Goal: Task Accomplishment & Management: Manage account settings

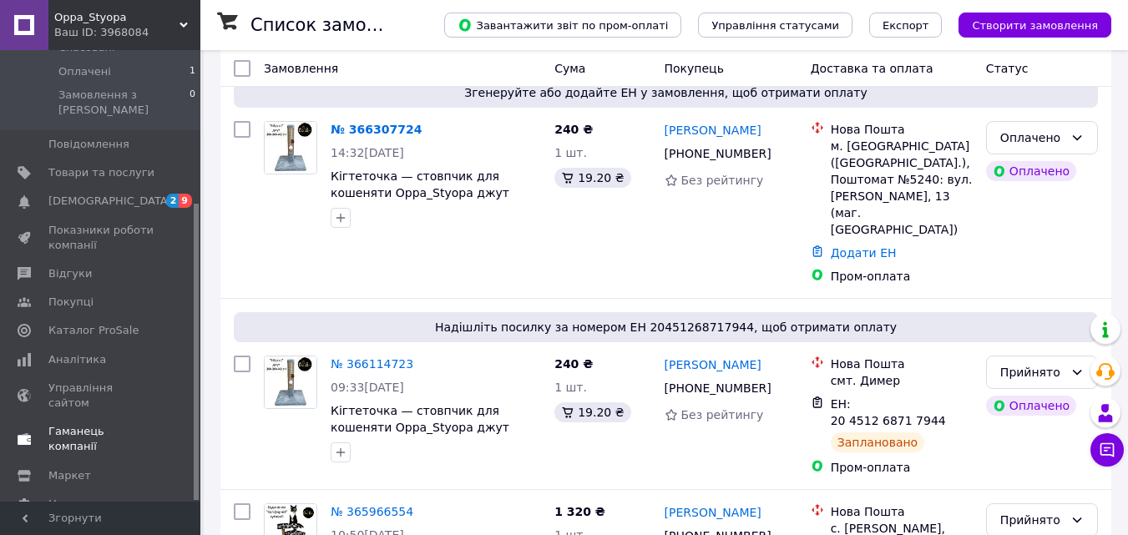
scroll to position [167, 0]
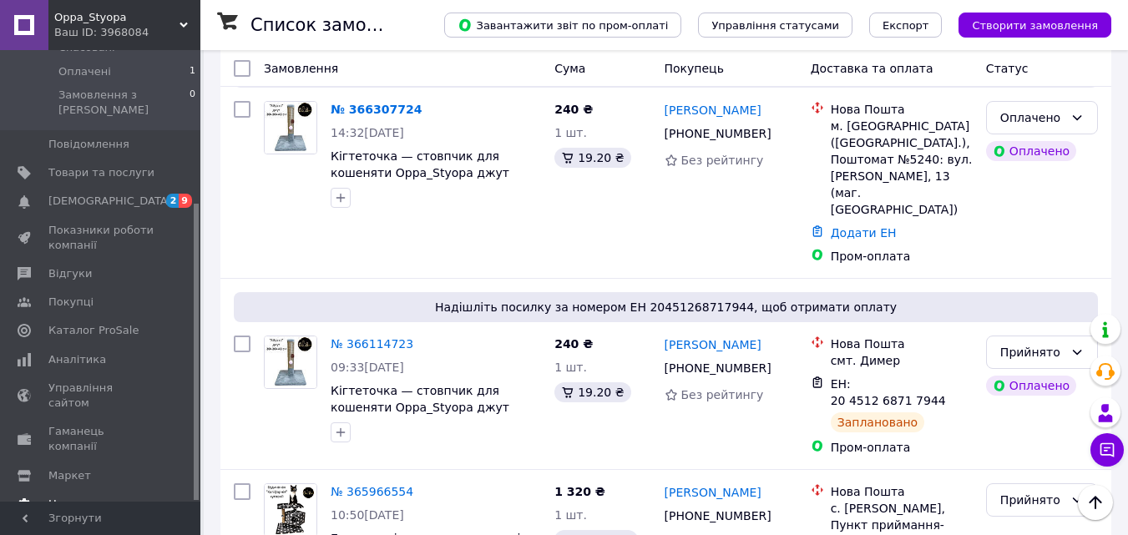
click at [78, 497] on span "Налаштування" at bounding box center [90, 504] width 85 height 15
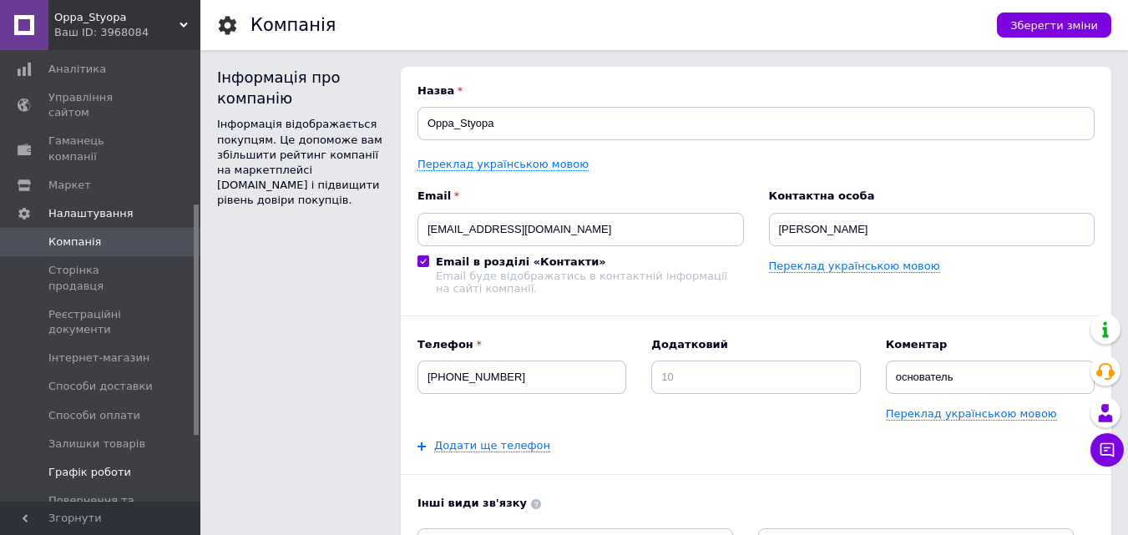
scroll to position [399, 0]
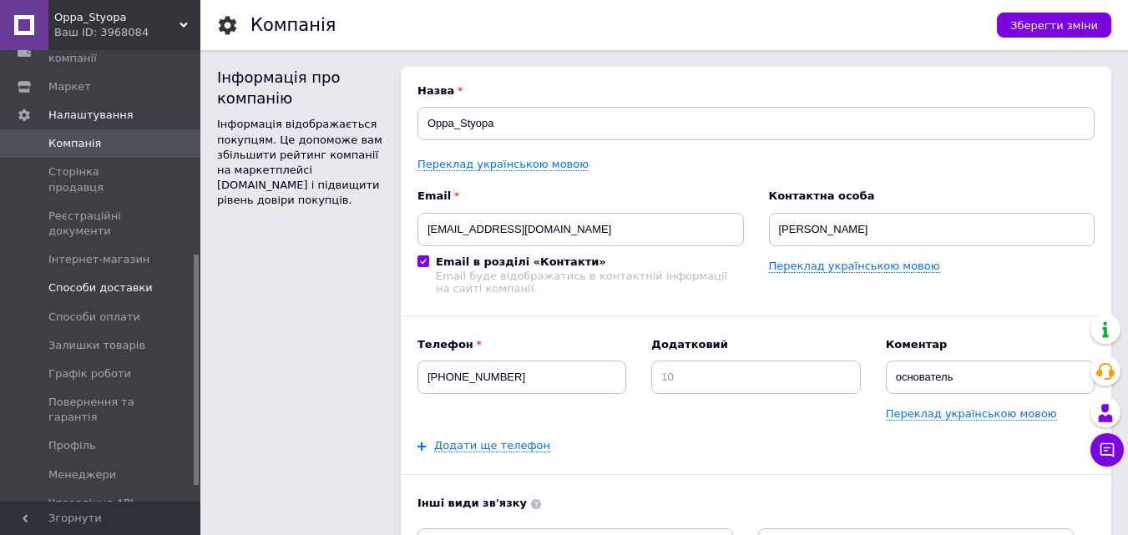
click at [114, 280] on span "Способи доставки" at bounding box center [100, 287] width 104 height 15
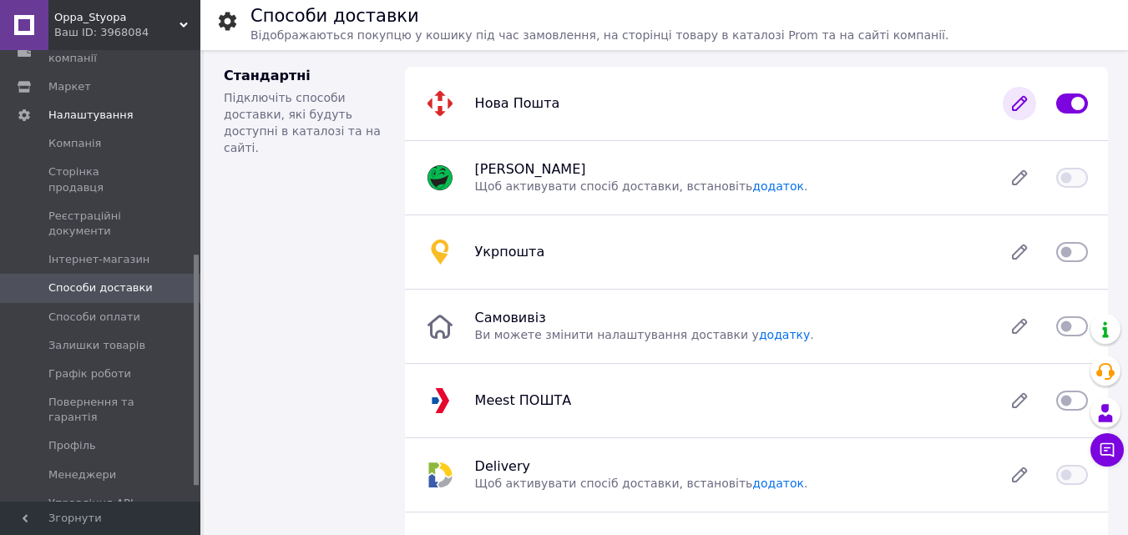
click at [1016, 107] on icon at bounding box center [1018, 103] width 13 height 13
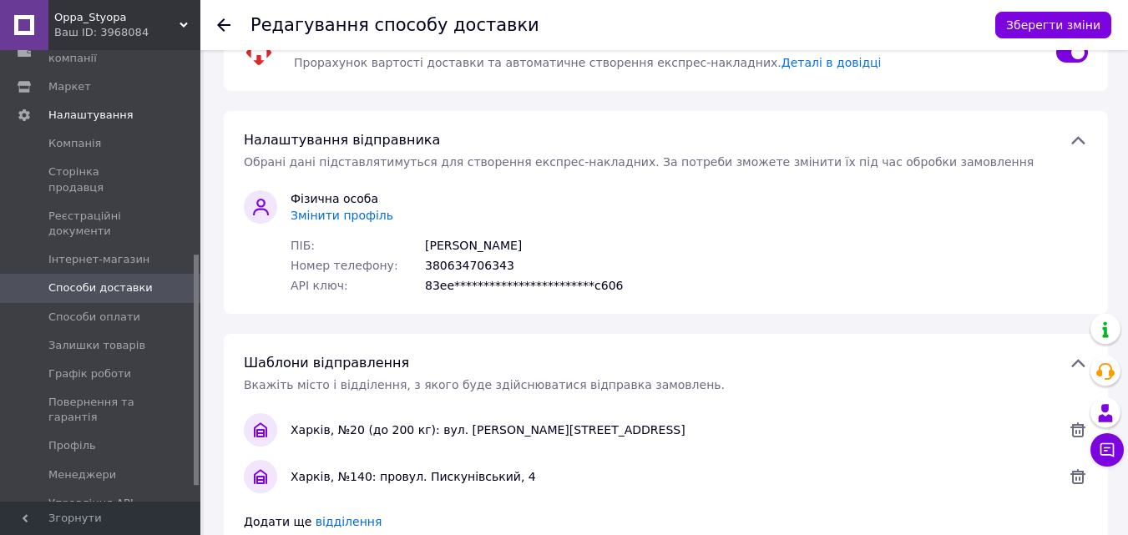
scroll to position [83, 0]
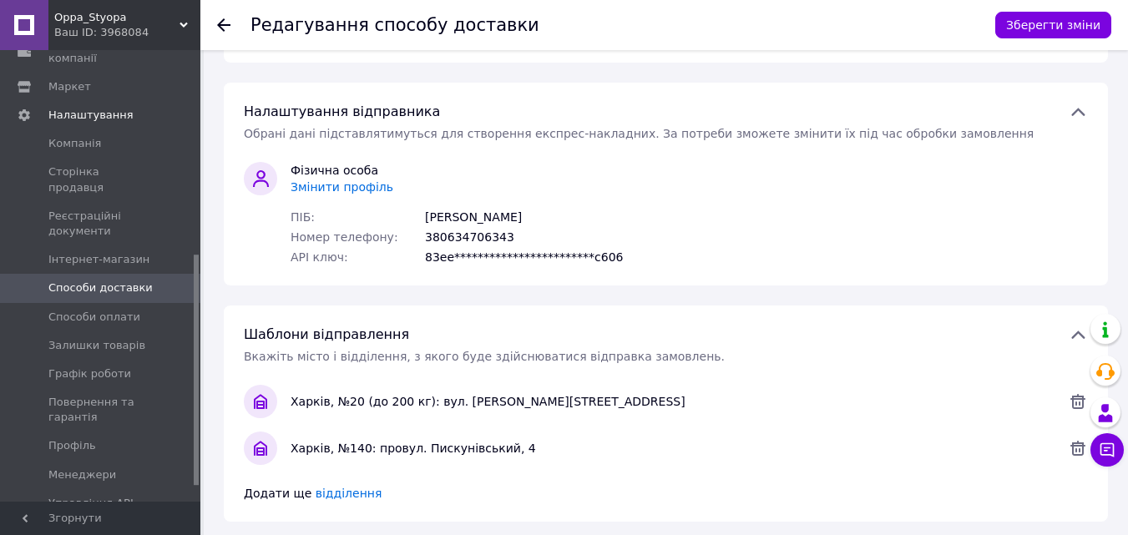
click at [545, 257] on div "**********" at bounding box center [524, 257] width 198 height 17
drag, startPoint x: 533, startPoint y: 257, endPoint x: 516, endPoint y: 257, distance: 17.5
click at [531, 257] on div "**********" at bounding box center [524, 257] width 198 height 17
click at [502, 257] on div "**********" at bounding box center [524, 257] width 198 height 17
drag, startPoint x: 446, startPoint y: 260, endPoint x: 399, endPoint y: 265, distance: 46.9
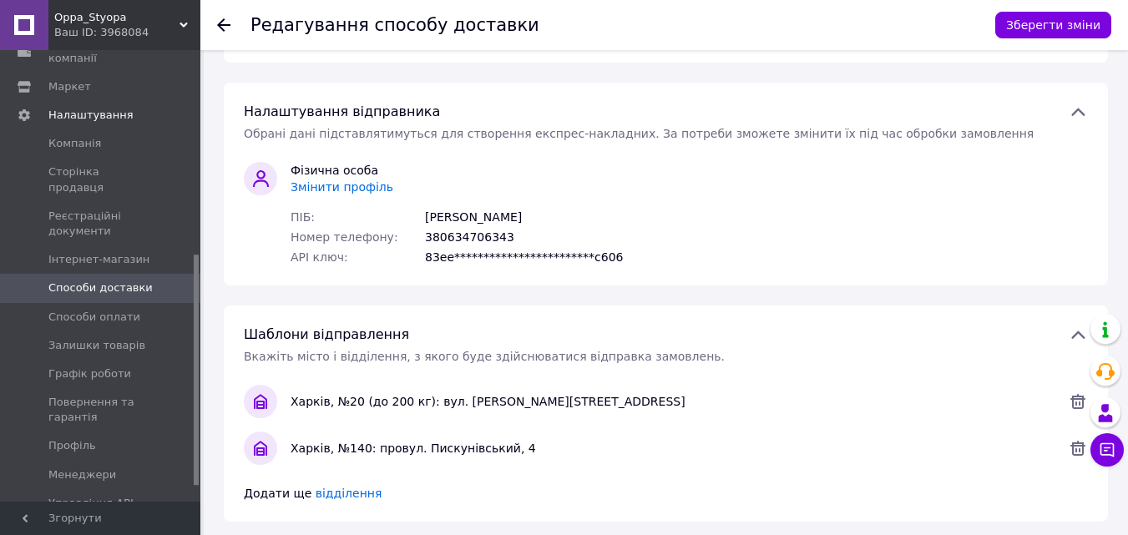
click at [445, 260] on div "**********" at bounding box center [524, 257] width 198 height 17
click at [398, 265] on span "API ключ:" at bounding box center [350, 257] width 121 height 17
click at [349, 188] on span "Змінити профіль" at bounding box center [341, 186] width 103 height 13
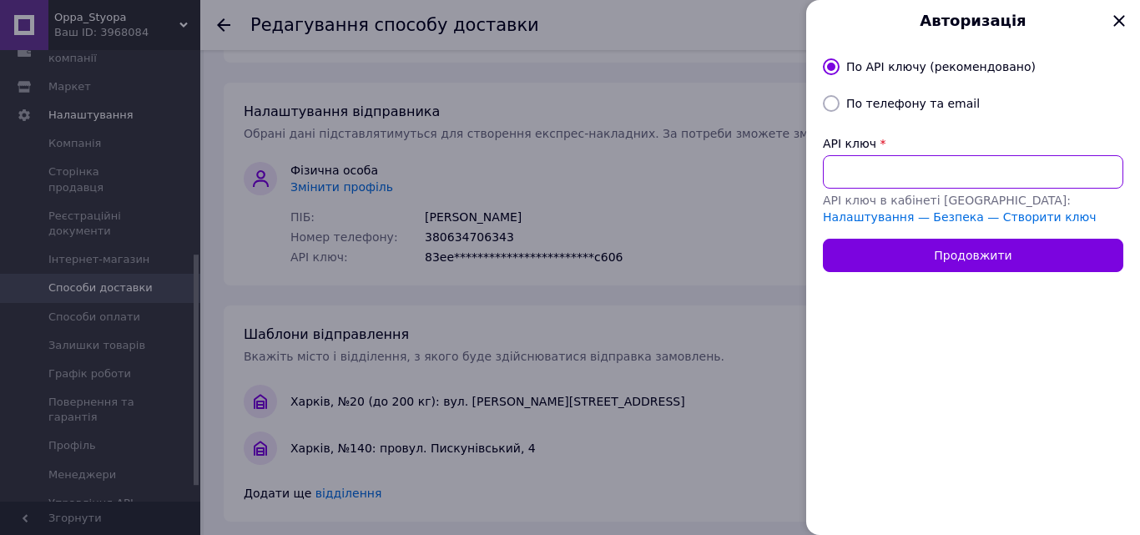
click at [852, 169] on input "API ключ" at bounding box center [973, 171] width 300 height 33
click at [1033, 210] on link "Налаштування — Безпека — Створити ключ" at bounding box center [960, 216] width 274 height 13
click at [871, 159] on input "API ключ" at bounding box center [973, 171] width 300 height 33
paste input "2f85c099c8956ad98a5fe462a25cad5b"
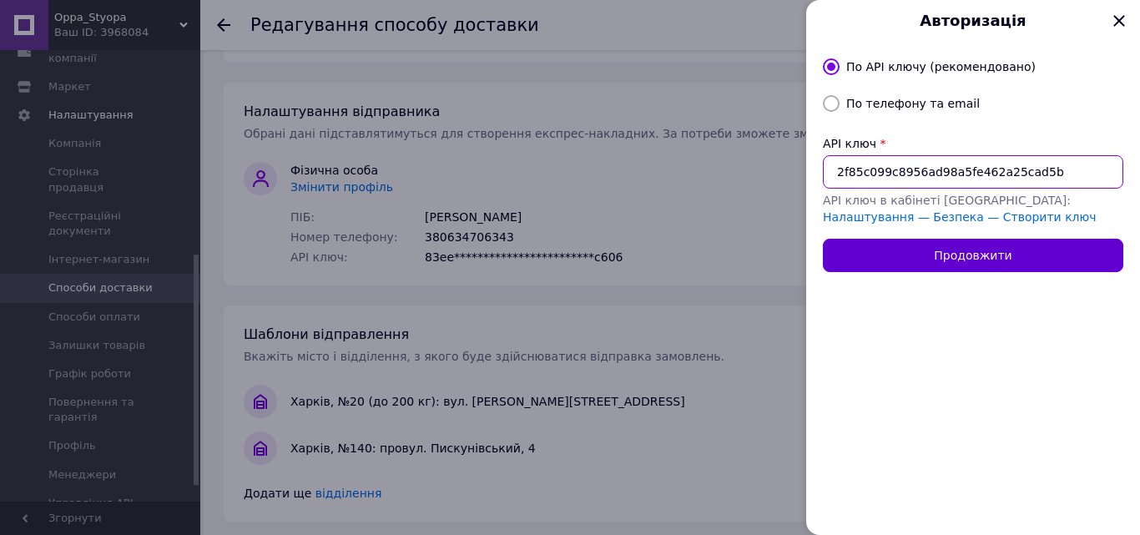
type input "2f85c099c8956ad98a5fe462a25cad5b"
click at [925, 254] on button "Продовжити" at bounding box center [973, 255] width 300 height 33
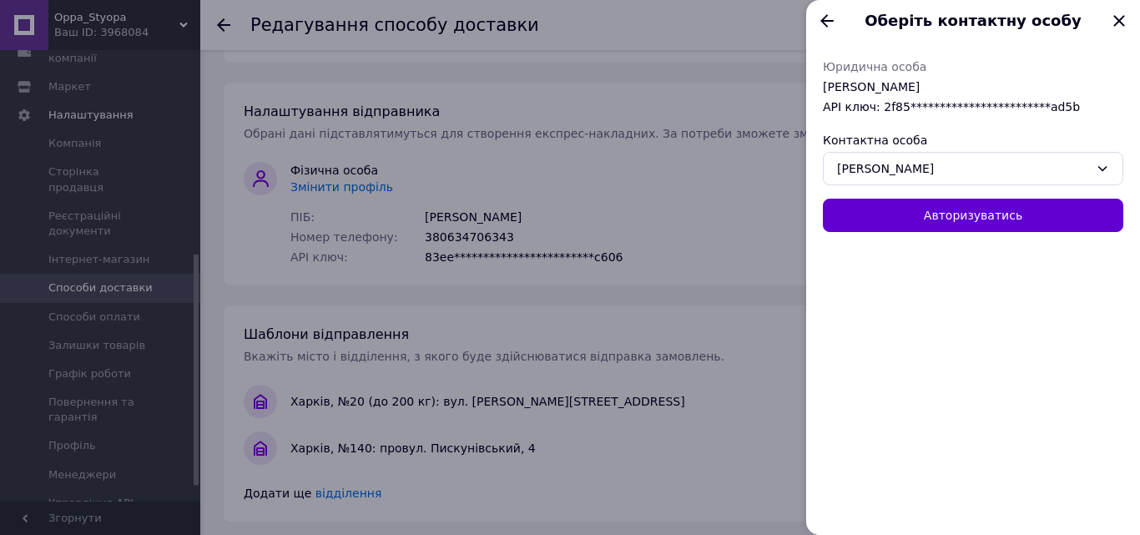
click at [926, 208] on button "Авторизуватись" at bounding box center [973, 215] width 300 height 33
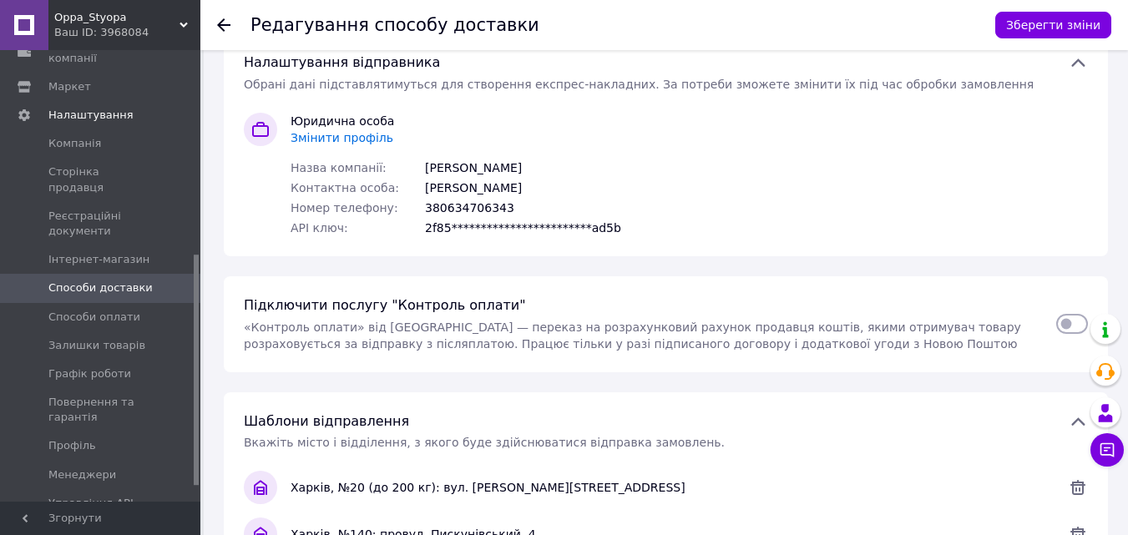
scroll to position [167, 0]
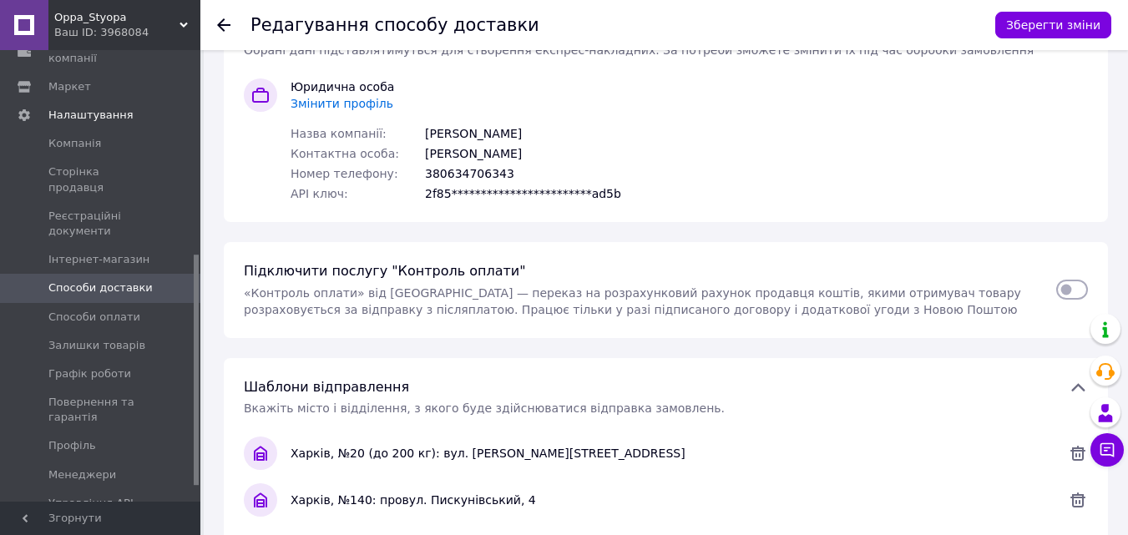
click at [1062, 285] on input "checkbox" at bounding box center [1072, 289] width 32 height 17
checkbox input "true"
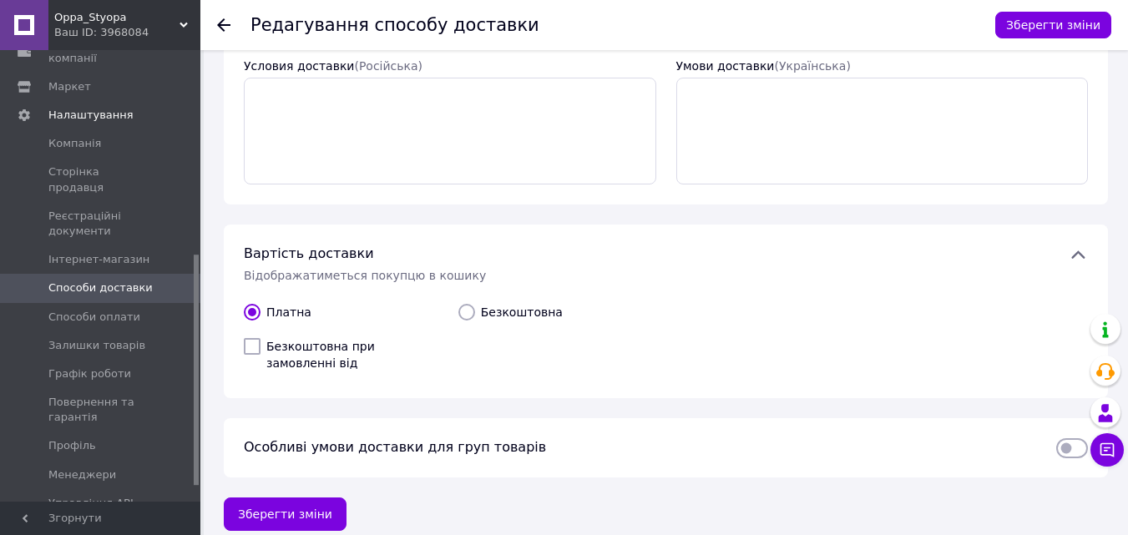
scroll to position [765, 0]
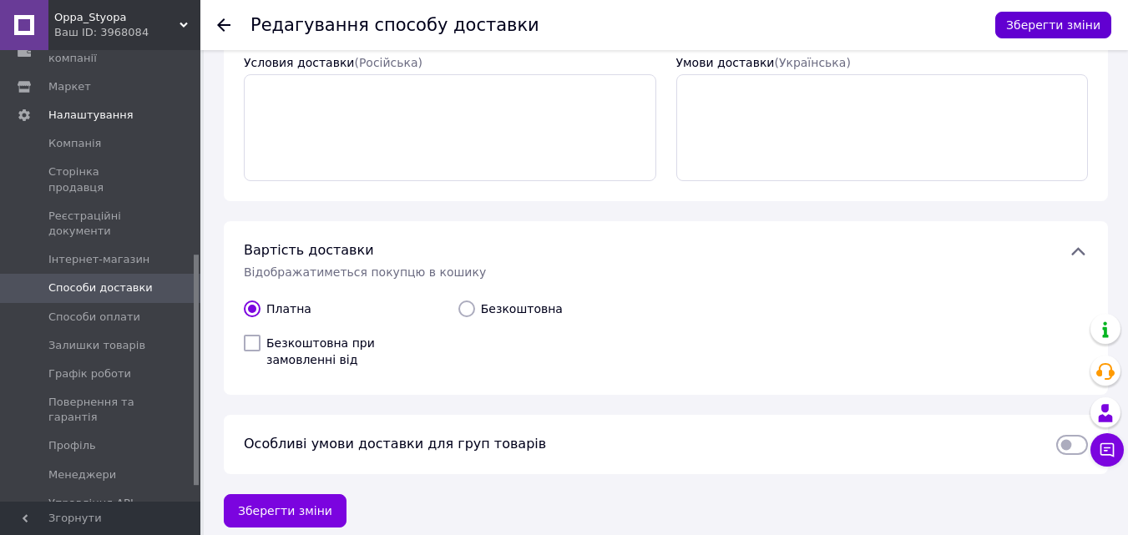
click at [1055, 20] on button "Зберегти зміни" at bounding box center [1053, 25] width 116 height 27
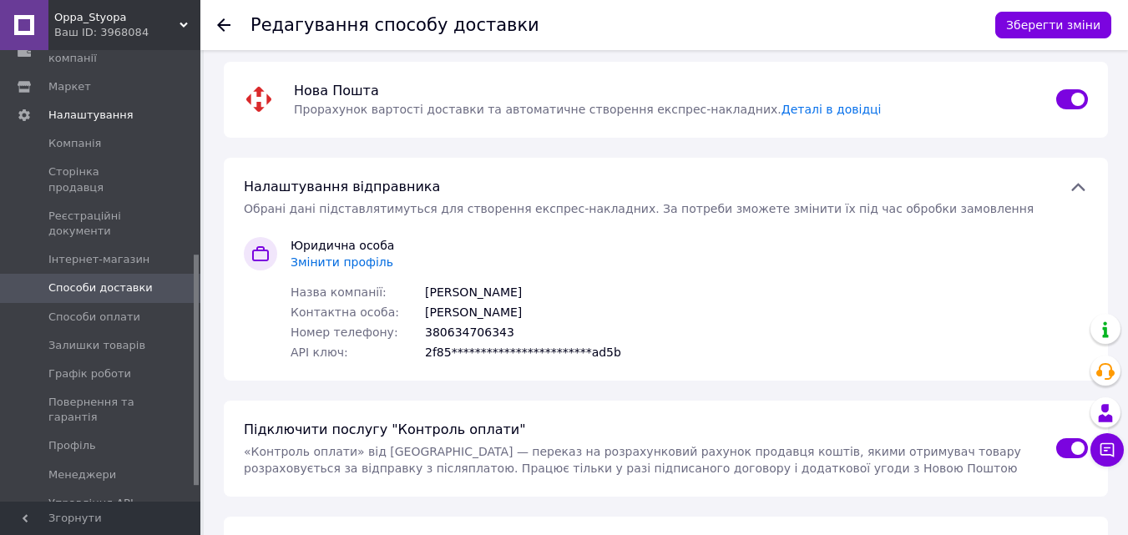
scroll to position [0, 0]
